Goal: Task Accomplishment & Management: Complete application form

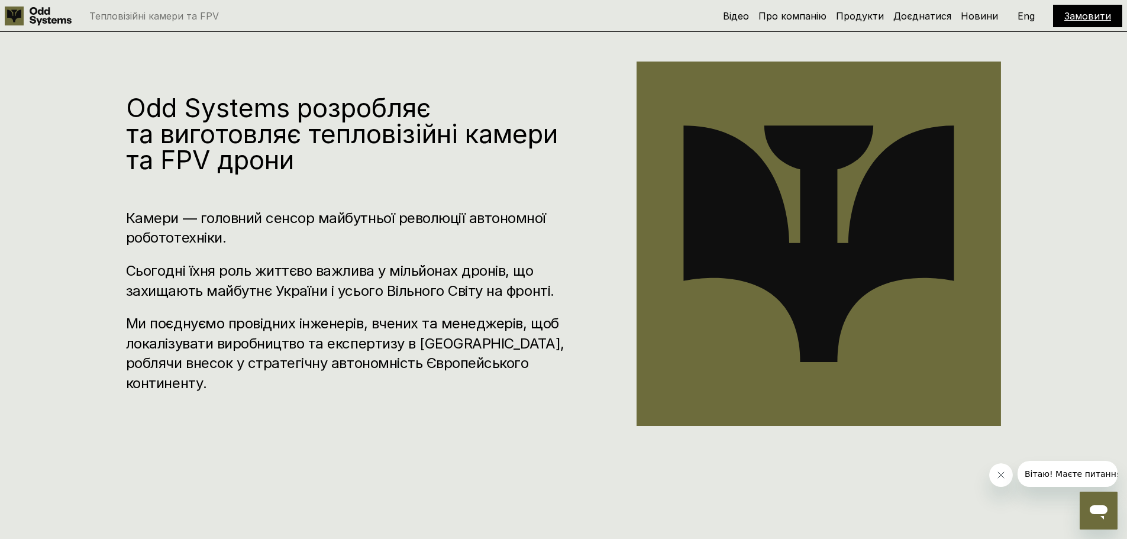
scroll to position [592, 0]
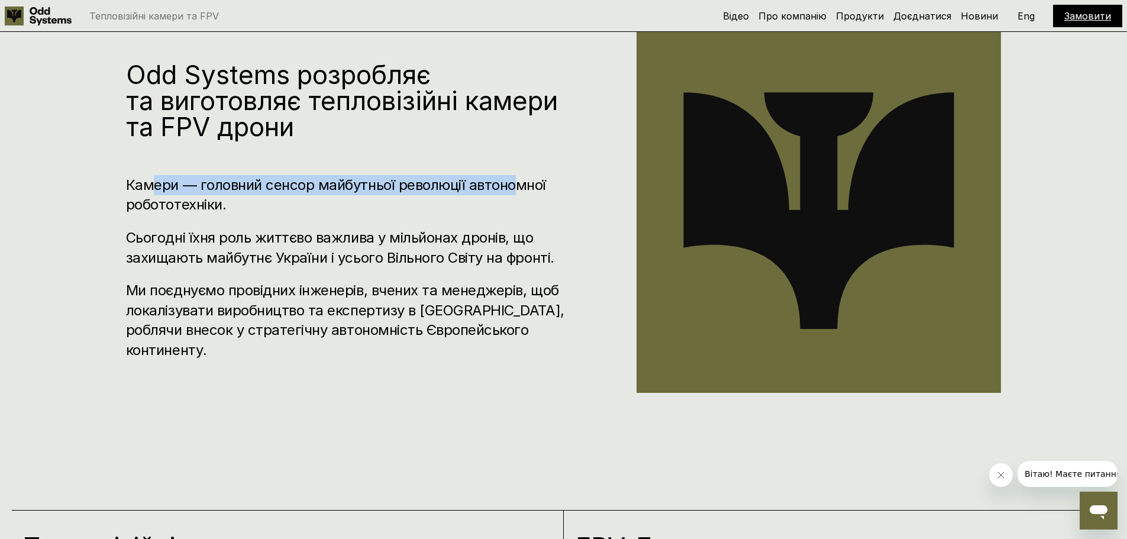
drag, startPoint x: 157, startPoint y: 194, endPoint x: 519, endPoint y: 187, distance: 361.5
click at [519, 187] on h3 "Камери — головний сенсор майбутньої революції автономної робототехніки." at bounding box center [346, 195] width 440 height 40
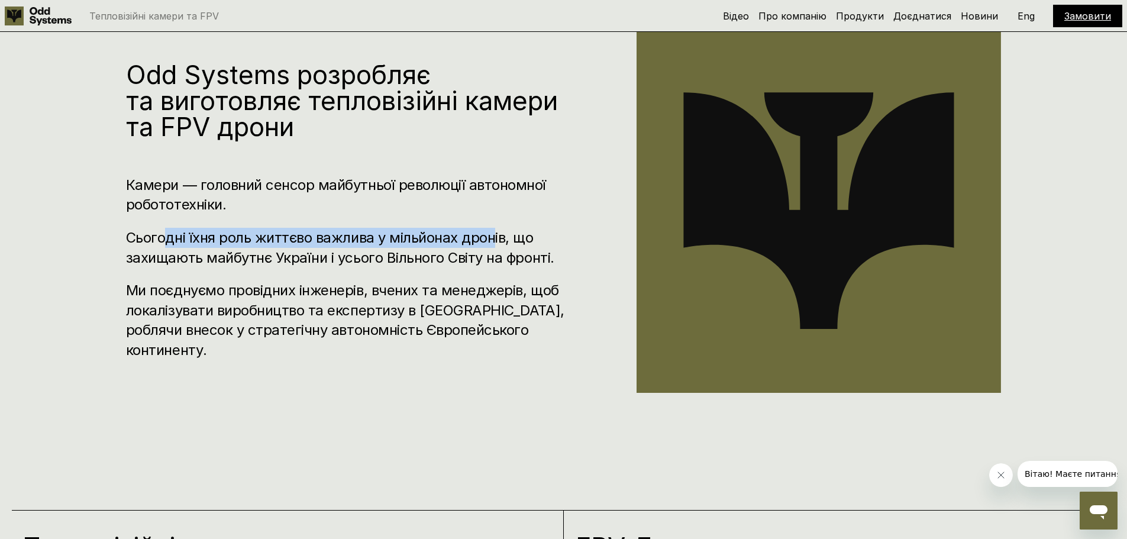
drag, startPoint x: 165, startPoint y: 251, endPoint x: 493, endPoint y: 249, distance: 328.3
click at [493, 249] on h3 "Сьогодні їхня роль життєво важлива у мільйонах дронів, що захищають майбутнє Ук…" at bounding box center [346, 248] width 440 height 40
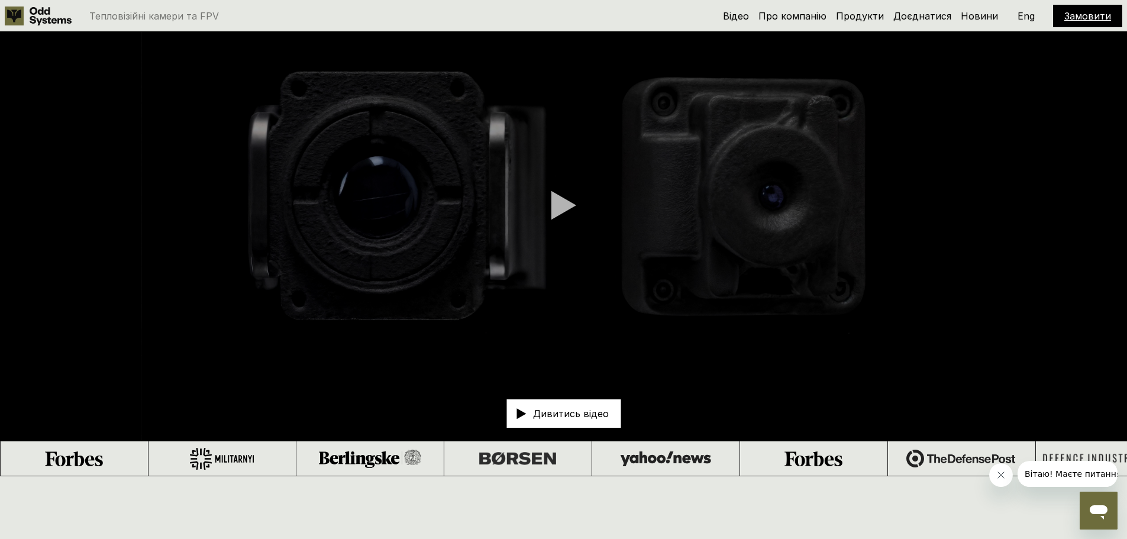
scroll to position [0, 0]
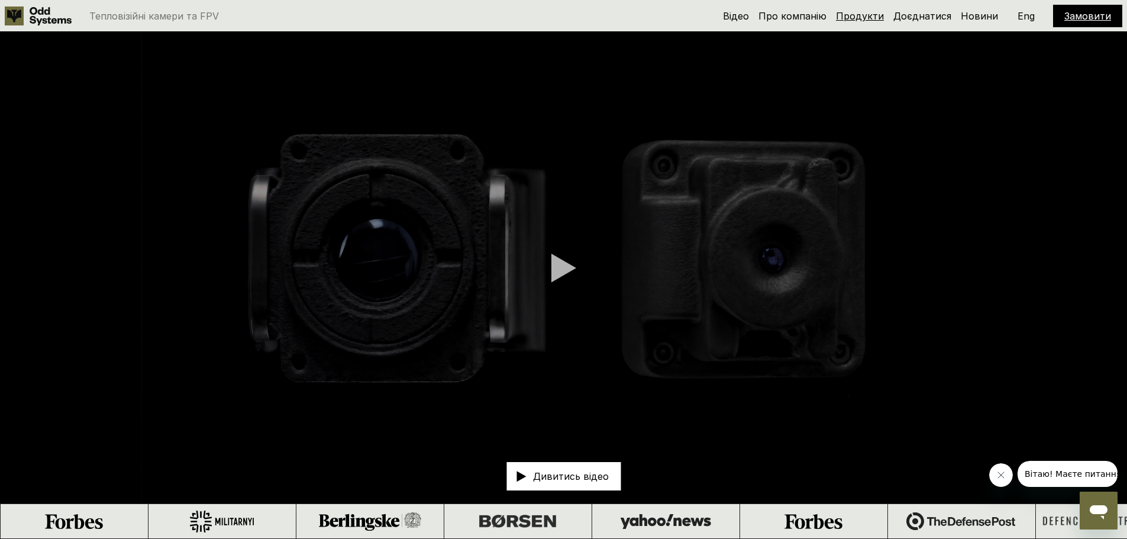
click at [869, 12] on link "Продукти" at bounding box center [860, 16] width 48 height 12
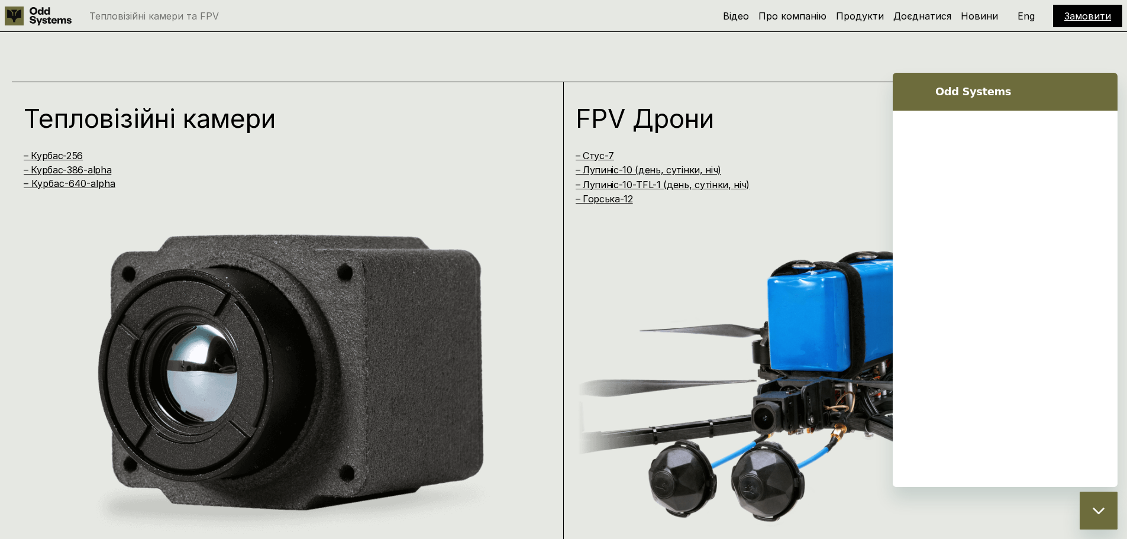
scroll to position [1078, 0]
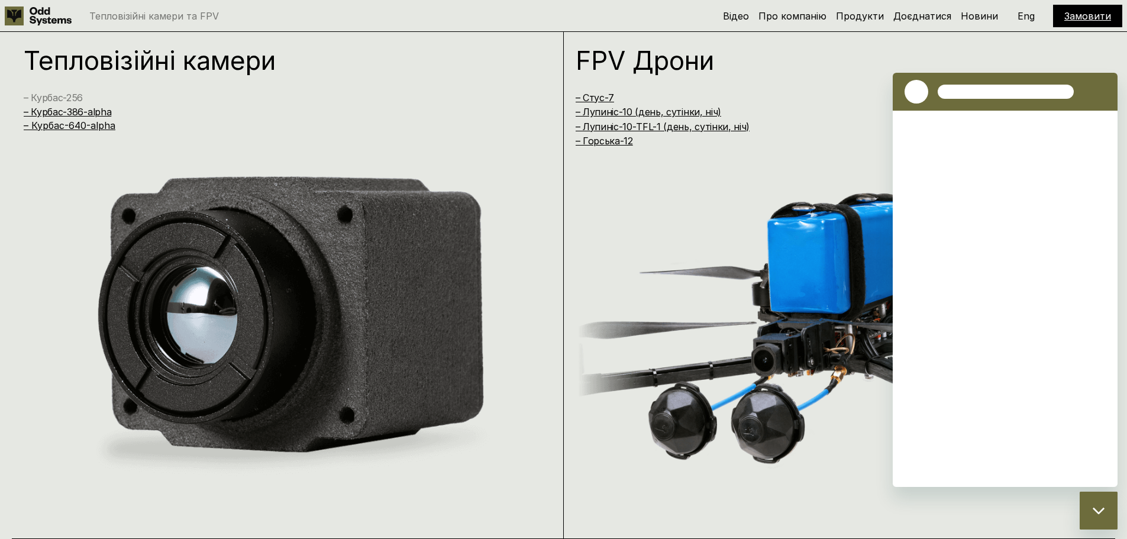
click at [62, 96] on link "– Курбас-256" at bounding box center [53, 98] width 59 height 12
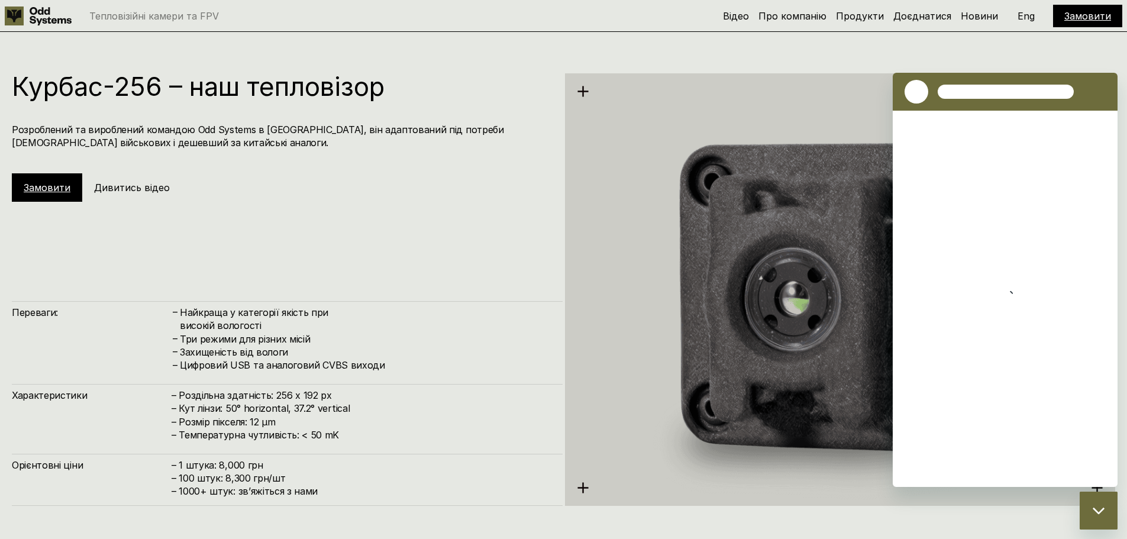
scroll to position [1617, 0]
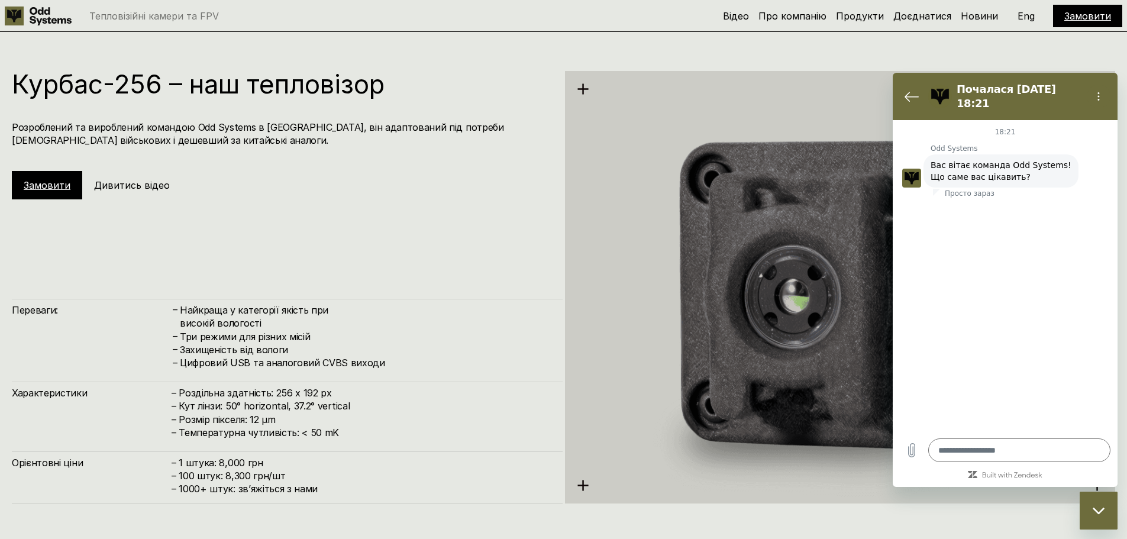
click at [38, 184] on link "Замовити" at bounding box center [47, 185] width 47 height 12
type textarea "*"
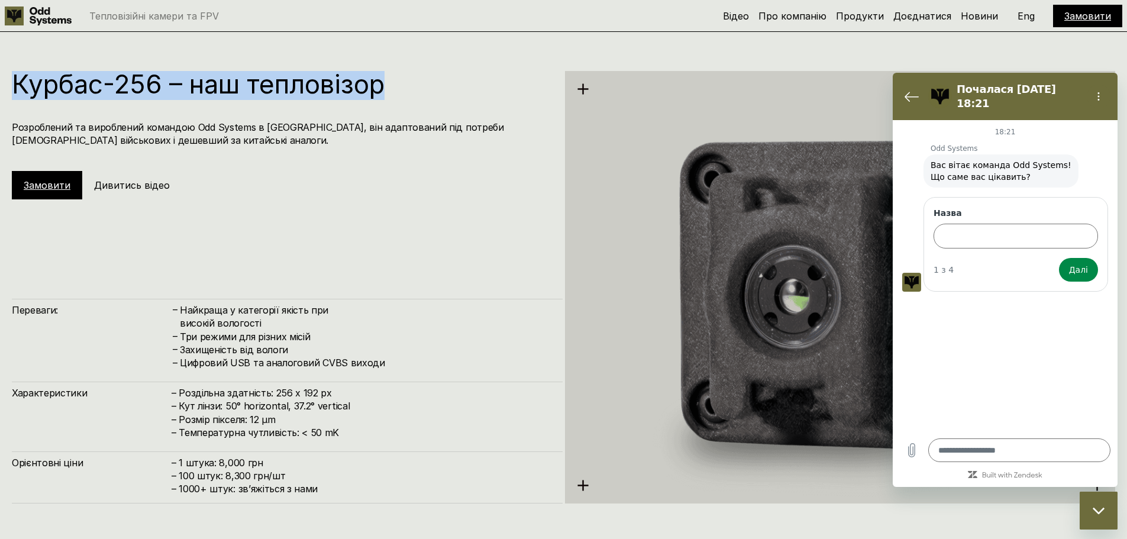
drag, startPoint x: 22, startPoint y: 86, endPoint x: 444, endPoint y: 86, distance: 421.8
click at [444, 86] on h1 "Курбас-256 – наш тепловізор" at bounding box center [281, 84] width 539 height 26
copy h1 "Курбас-256 – наш тепловізор"
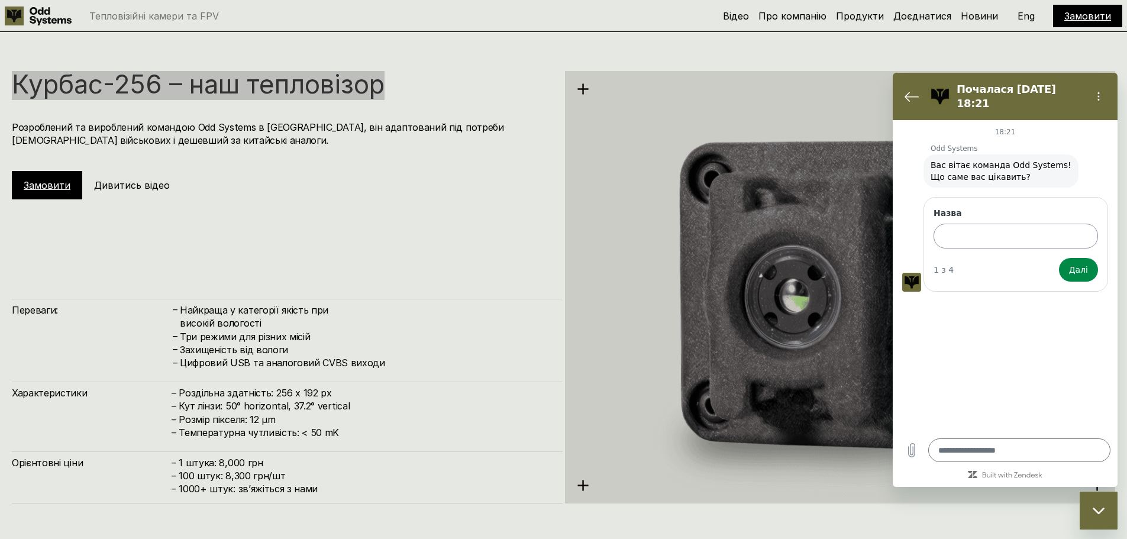
click at [984, 226] on input "Назва" at bounding box center [1016, 236] width 164 height 25
paste input "**********"
type input "**********"
click at [1085, 264] on span "Далі" at bounding box center [1078, 270] width 19 height 14
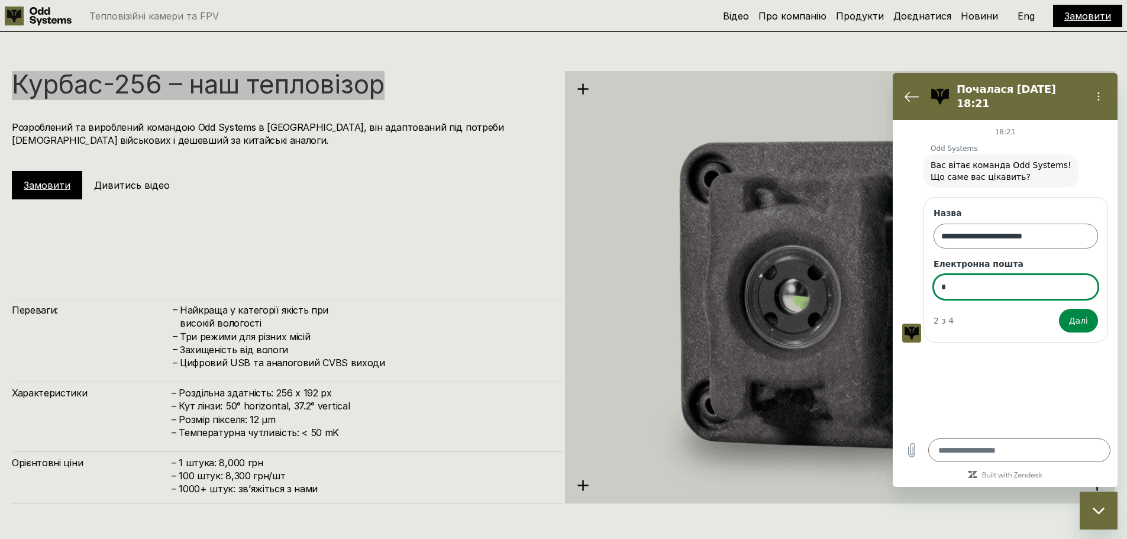
type input "**********"
click at [1087, 314] on span "Далі" at bounding box center [1078, 321] width 19 height 14
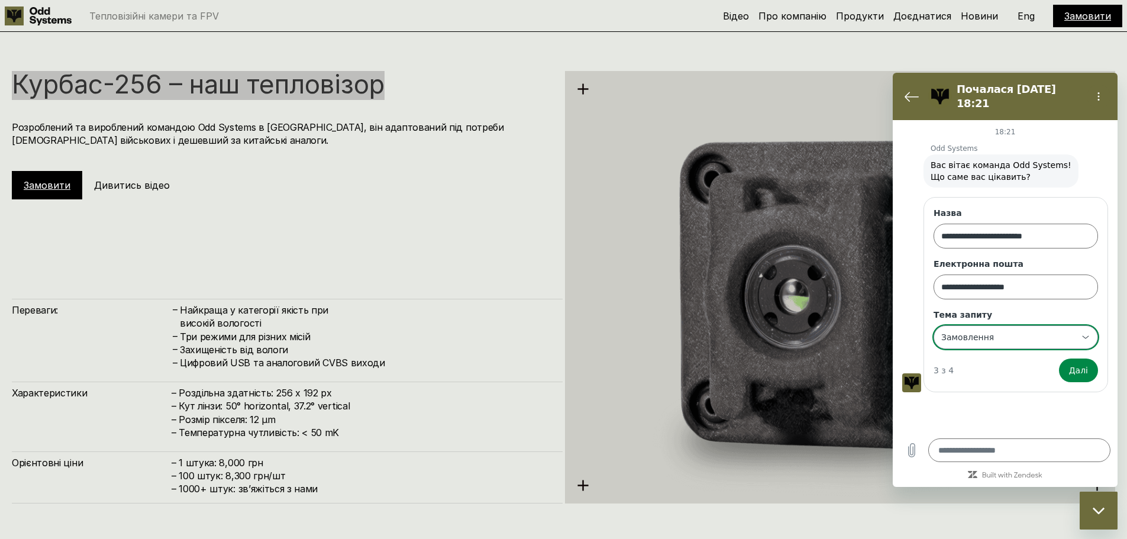
click at [1018, 327] on div "**********" at bounding box center [1008, 337] width 137 height 21
click at [1019, 331] on input "Тема запиту" at bounding box center [1008, 337] width 135 height 12
type input "**********"
click at [1080, 365] on span "Далі" at bounding box center [1078, 370] width 19 height 14
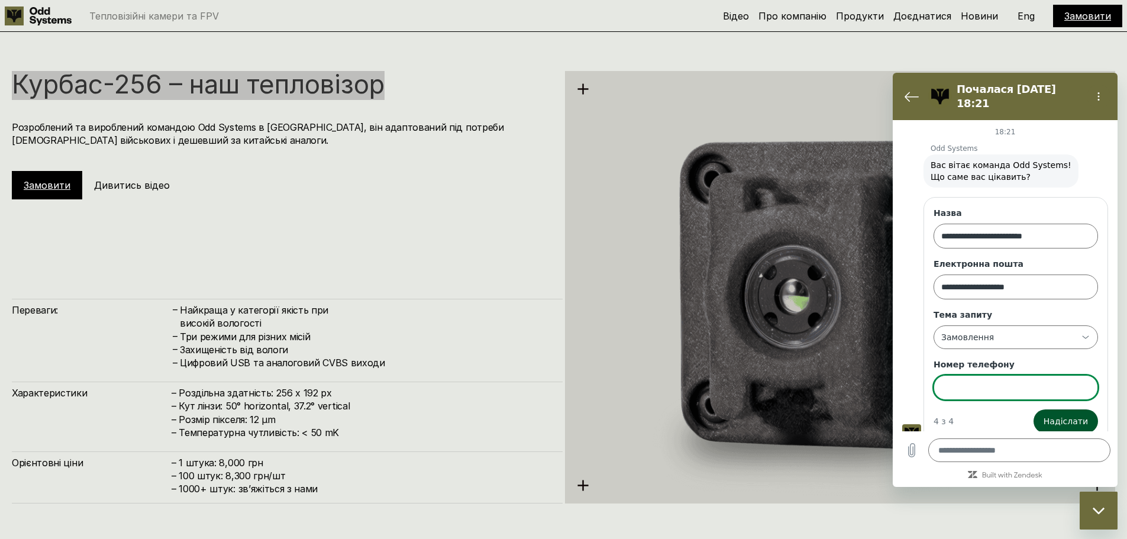
scroll to position [3, 0]
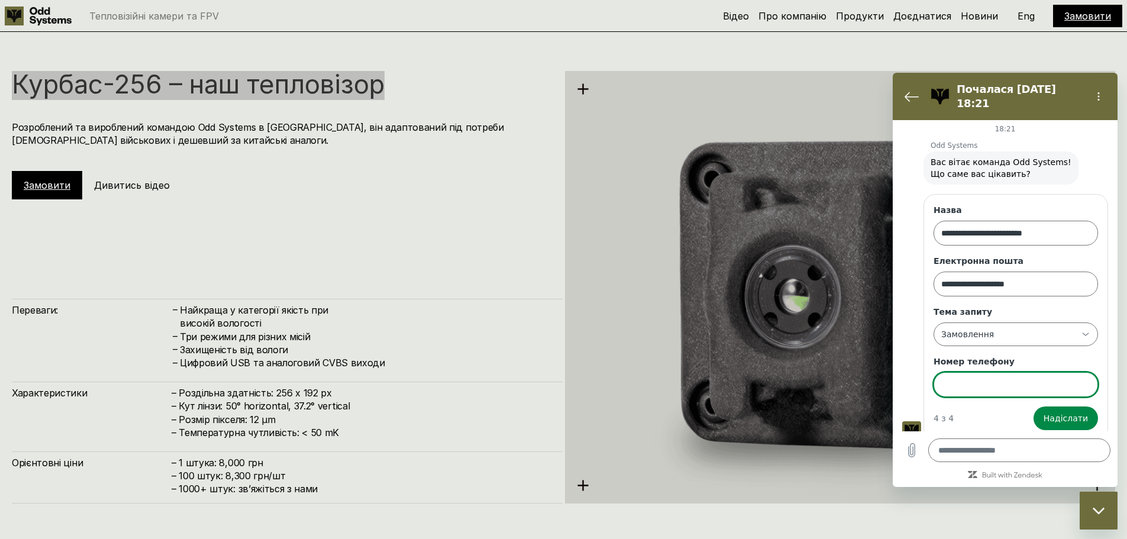
click at [973, 373] on input "Номер телефону" at bounding box center [1016, 384] width 164 height 25
type input "**********"
click at [1060, 411] on span "Надіслати" at bounding box center [1066, 418] width 44 height 14
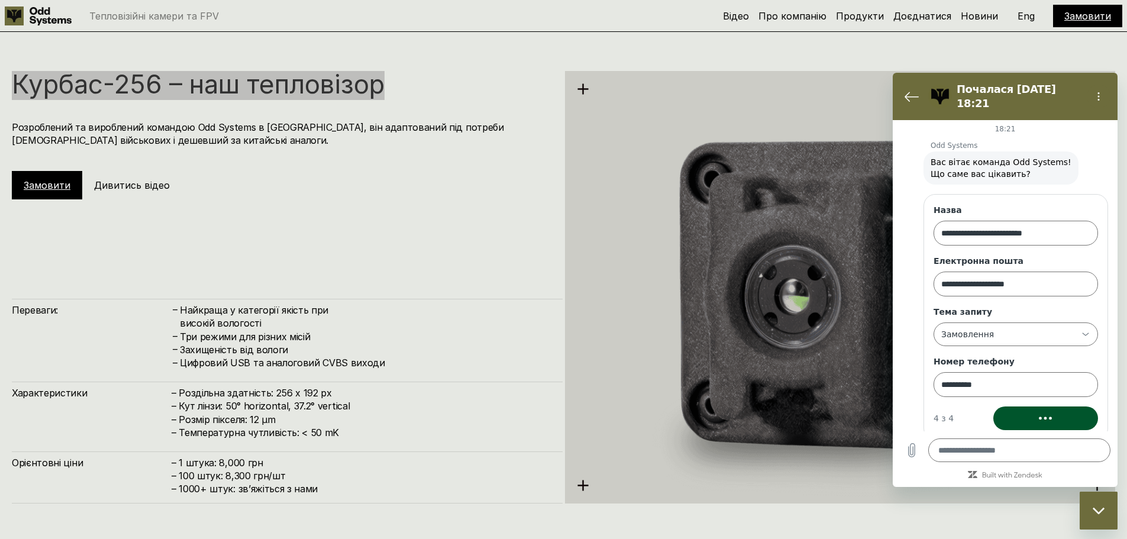
scroll to position [0, 0]
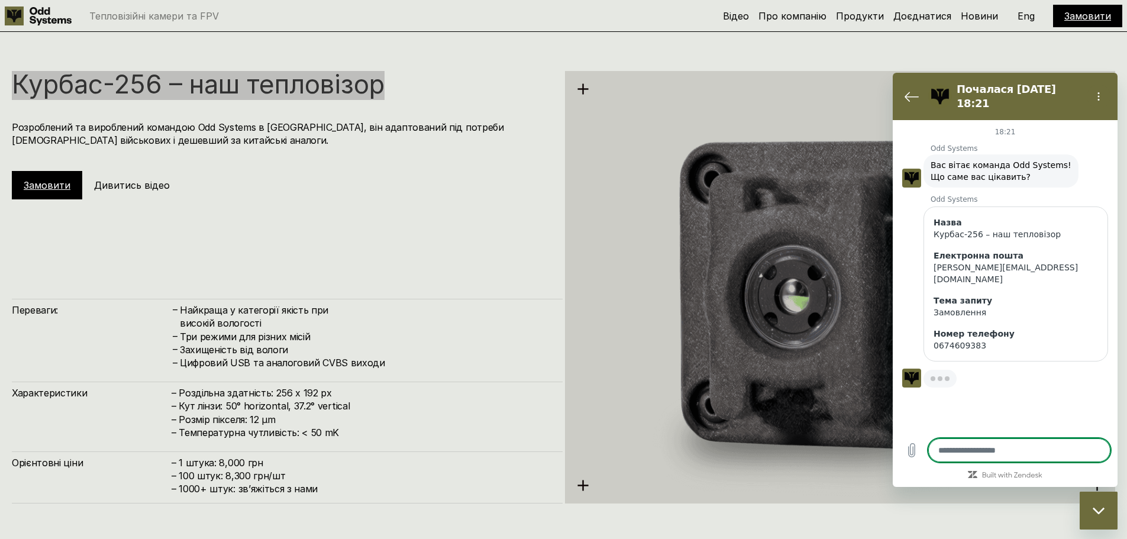
type textarea "*"
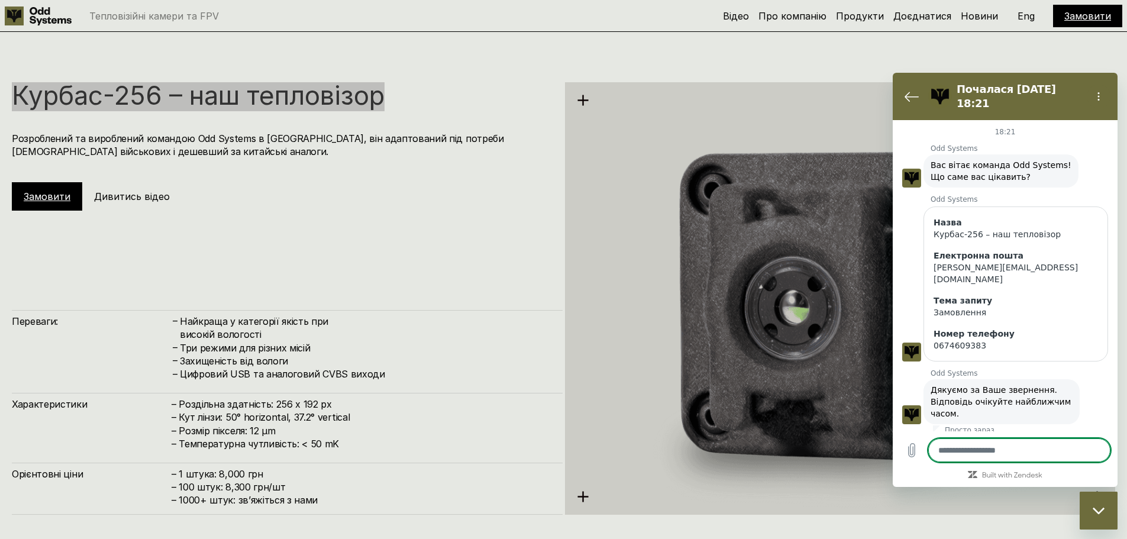
scroll to position [1676, 0]
